Goal: Task Accomplishment & Management: Use online tool/utility

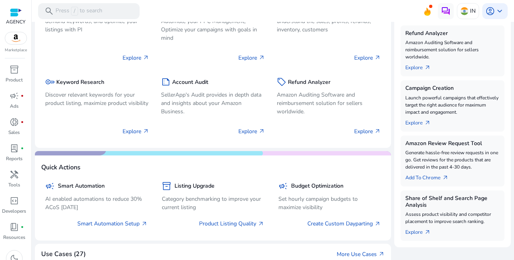
scroll to position [190, 0]
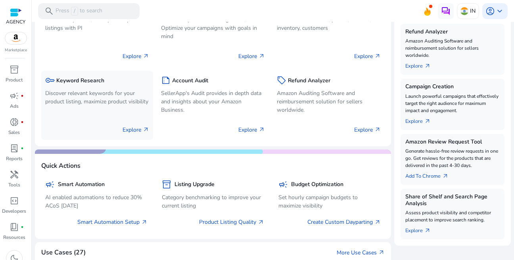
click at [130, 127] on p "Explore arrow_outward" at bounding box center [136, 129] width 27 height 8
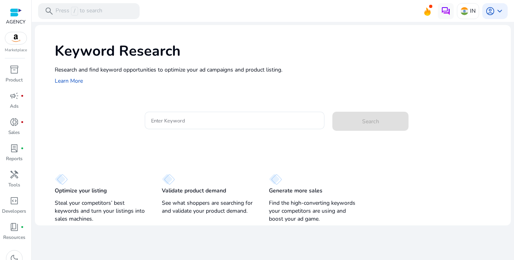
click at [96, 190] on p "Optimize your listing" at bounding box center [81, 191] width 52 height 8
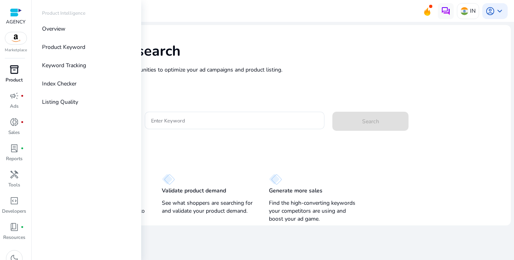
click at [16, 76] on p "Product" at bounding box center [14, 79] width 17 height 7
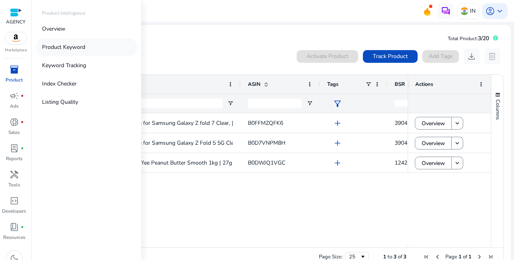
click at [62, 48] on p "Product Keyword" at bounding box center [63, 47] width 43 height 8
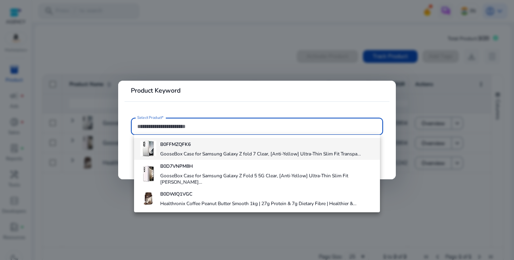
click at [175, 141] on b "B0FFMZQFK6" at bounding box center [175, 144] width 31 height 6
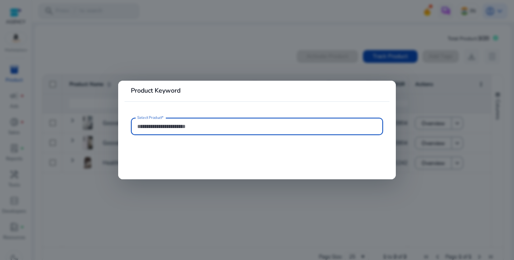
type input "**********"
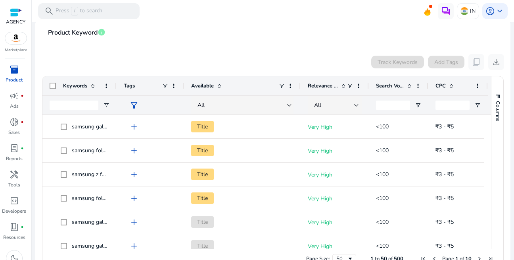
scroll to position [135, 0]
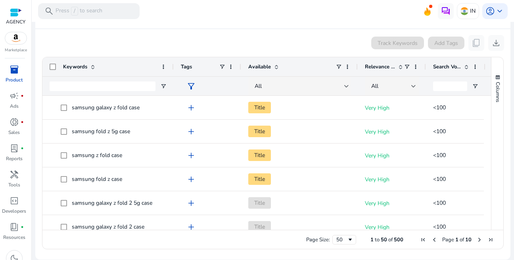
drag, startPoint x: 115, startPoint y: 67, endPoint x: 172, endPoint y: 69, distance: 57.2
click at [172, 69] on div at bounding box center [173, 66] width 3 height 19
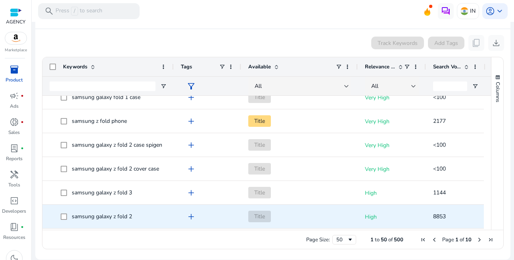
scroll to position [0, 0]
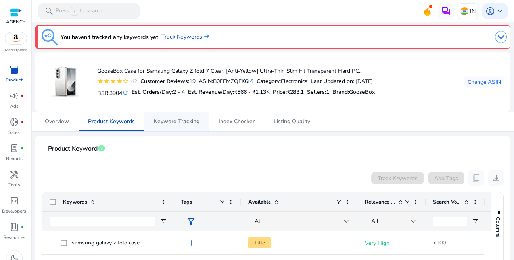
click at [180, 124] on span "Keyword Tracking" at bounding box center [177, 122] width 46 height 6
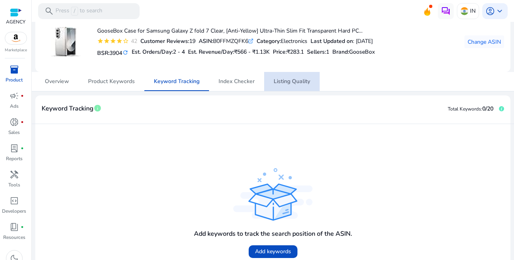
click at [287, 80] on span "Listing Quality" at bounding box center [292, 82] width 37 height 6
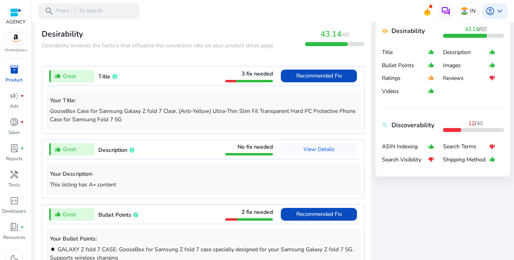
click at [67, 112] on p "GooseBox Case for Samsung Galaxy Z fold 7 Clear, [Anti-Yellow] Ultra-Thin Slim …" at bounding box center [203, 115] width 306 height 17
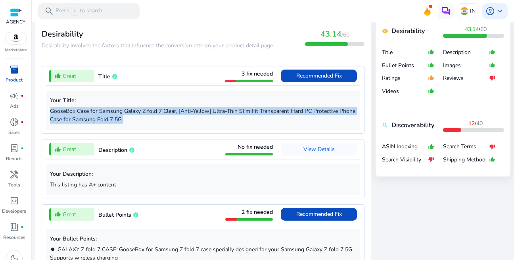
click at [67, 112] on p "GooseBox Case for Samsung Galaxy Z fold 7 Clear, [Anti-Yellow] Ultra-Thin Slim …" at bounding box center [203, 115] width 306 height 17
click at [327, 75] on span "Recommended Fix" at bounding box center [319, 76] width 46 height 8
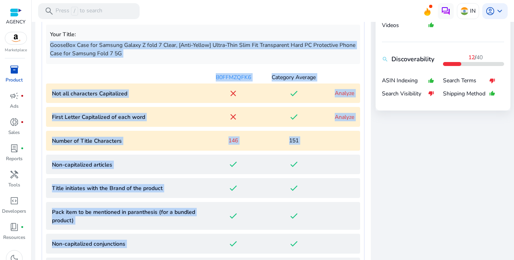
click at [181, 74] on div "B0FFMZQFK6 Category Average" at bounding box center [203, 75] width 314 height 16
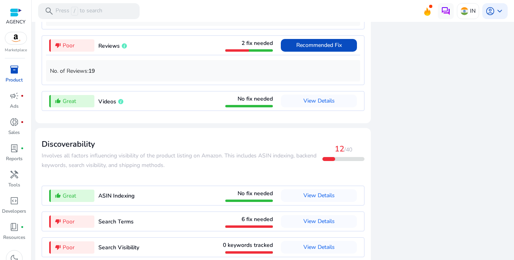
scroll to position [1108, 0]
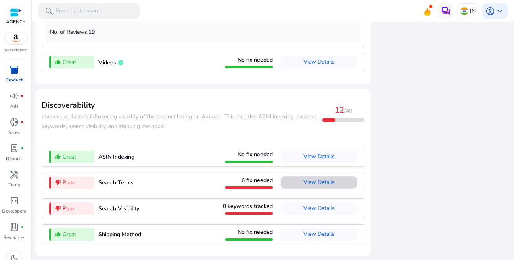
click at [313, 186] on span "View Details" at bounding box center [319, 182] width 31 height 13
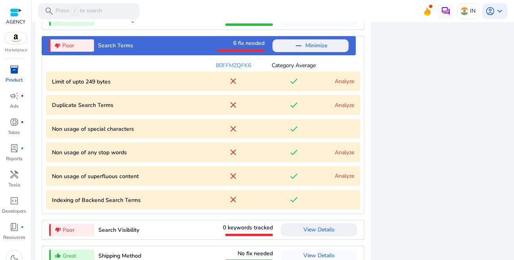
scroll to position [887, 0]
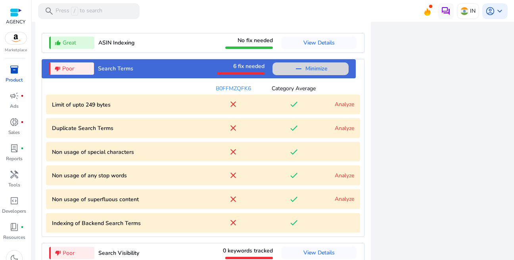
click at [306, 71] on span "Minimize" at bounding box center [317, 68] width 22 height 13
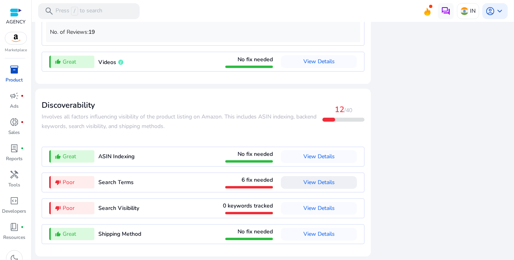
click at [307, 183] on span "View Details" at bounding box center [319, 182] width 31 height 8
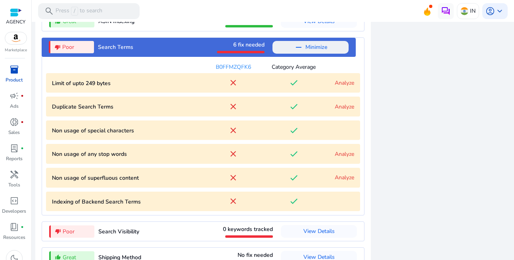
scroll to position [887, 0]
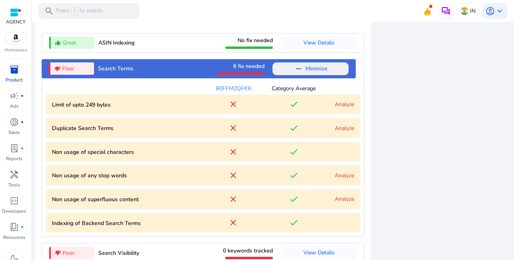
click at [338, 108] on link "Analyze" at bounding box center [344, 104] width 19 height 8
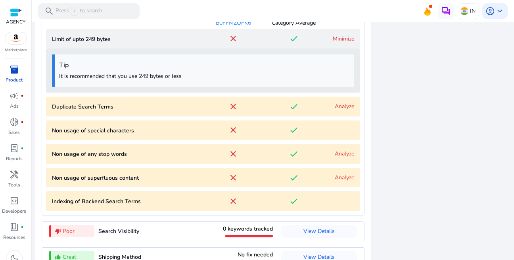
scroll to position [931, 0]
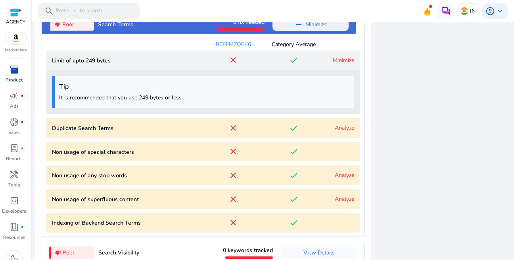
click at [346, 131] on link "Analyze" at bounding box center [344, 128] width 19 height 8
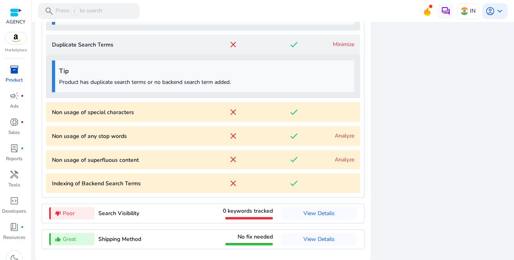
scroll to position [1022, 0]
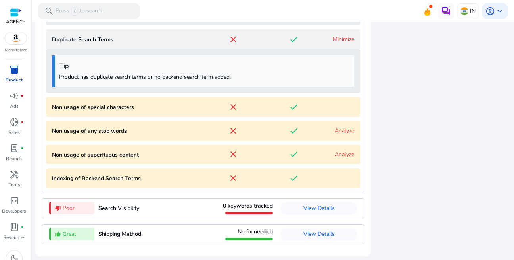
click at [342, 132] on link "Analyze" at bounding box center [344, 131] width 19 height 8
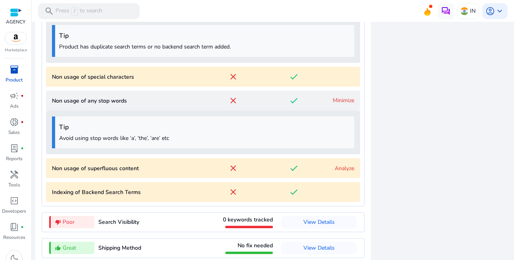
scroll to position [1066, 0]
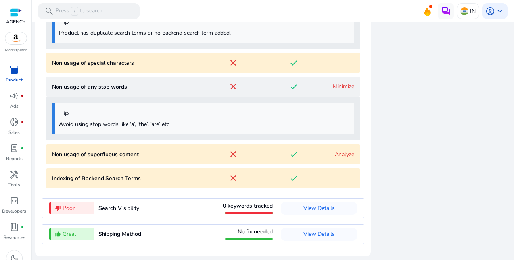
click at [337, 151] on link "Analyze" at bounding box center [344, 154] width 19 height 8
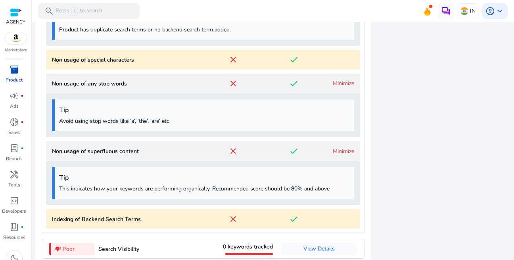
scroll to position [1110, 0]
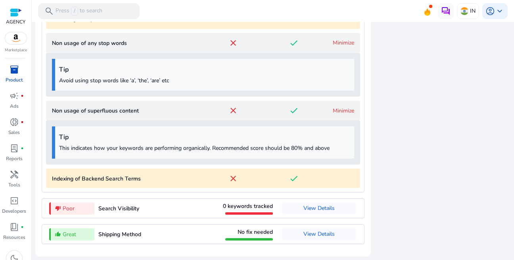
click at [334, 113] on link "Minimize" at bounding box center [343, 111] width 21 height 8
